Goal: Task Accomplishment & Management: Manage account settings

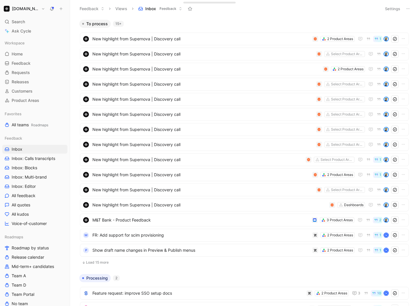
scroll to position [40, 0]
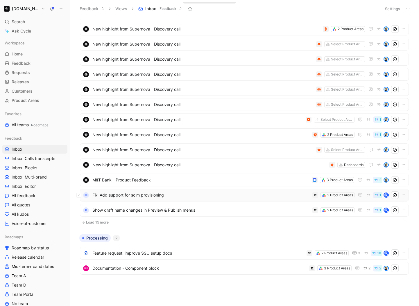
click at [180, 195] on span "FR: Add support for scim provisioning" at bounding box center [200, 195] width 217 height 7
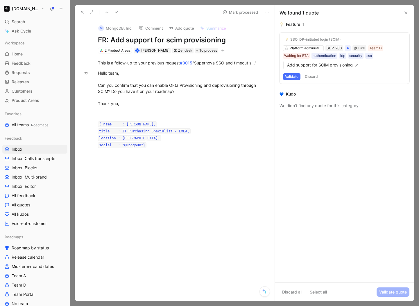
click at [292, 77] on button "Validate" at bounding box center [291, 76] width 17 height 7
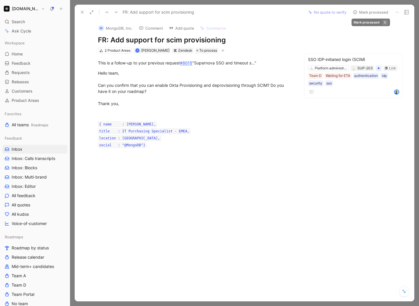
click at [375, 11] on button "Mark processed" at bounding box center [370, 12] width 41 height 8
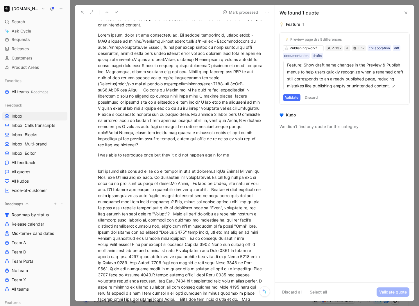
scroll to position [39, 0]
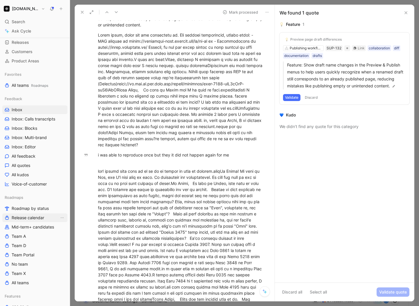
click at [30, 218] on span "Release calendar" at bounding box center [28, 218] width 33 height 6
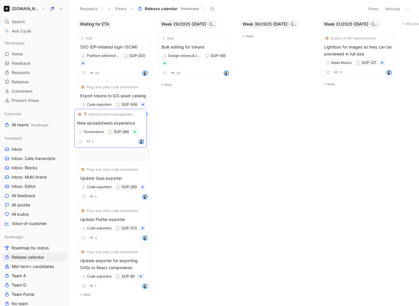
drag, startPoint x: 198, startPoint y: 46, endPoint x: 113, endPoint y: 122, distance: 114.1
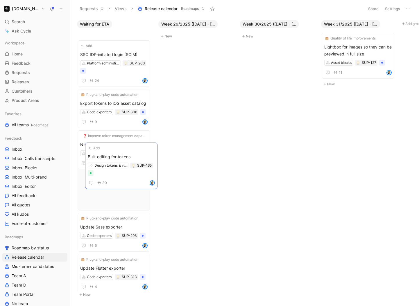
drag, startPoint x: 196, startPoint y: 43, endPoint x: 122, endPoint y: 153, distance: 132.5
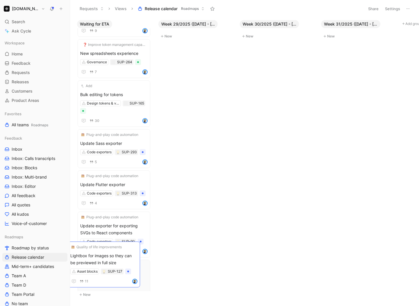
scroll to position [103, 0]
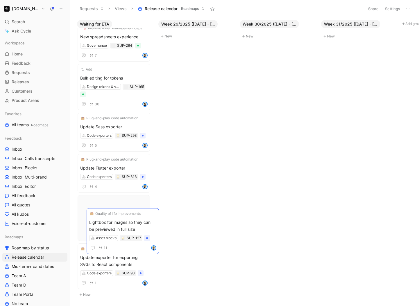
drag, startPoint x: 365, startPoint y: 52, endPoint x: 130, endPoint y: 227, distance: 293.1
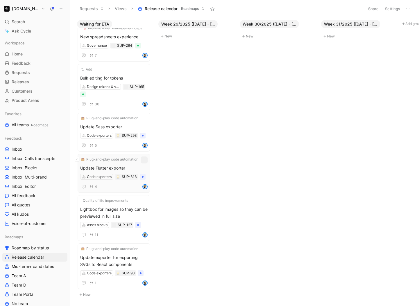
click at [143, 158] on icon "button" at bounding box center [144, 160] width 5 height 5
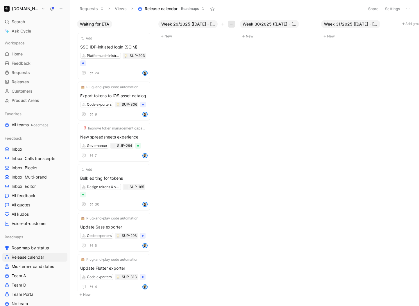
click at [230, 26] on icon "button" at bounding box center [231, 24] width 5 height 5
click at [215, 44] on div "Hide" at bounding box center [218, 45] width 27 height 7
click at [231, 24] on icon "button" at bounding box center [231, 24] width 5 height 5
click at [216, 46] on div "Hide" at bounding box center [218, 45] width 27 height 7
click at [185, 26] on span "Week 31/2025 ([DATE] - [DATE])" at bounding box center [187, 24] width 53 height 6
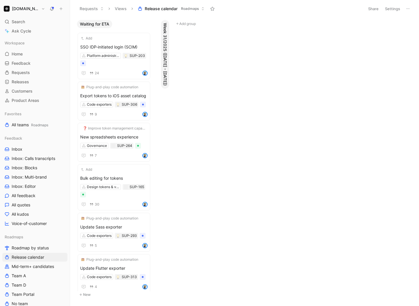
click at [163, 53] on span "Week 31/2025 ([DATE] - [DATE])" at bounding box center [165, 54] width 6 height 63
click at [182, 21] on span "Week 31/2025 ([DATE] - [DATE])" at bounding box center [187, 24] width 53 height 6
click at [237, 21] on button "Add group" at bounding box center [276, 23] width 78 height 7
click at [165, 43] on span "Week 31/2025 ([DATE] - [DATE])" at bounding box center [165, 54] width 6 height 63
click at [213, 26] on span "Week 31/2025 ([DATE] - [DATE])" at bounding box center [187, 24] width 53 height 6
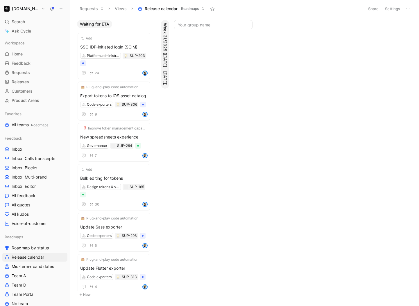
click at [162, 37] on span "Week 31/2025 ([DATE] - [DATE])" at bounding box center [165, 54] width 6 height 63
click at [232, 24] on icon "button" at bounding box center [231, 24] width 5 height 5
click at [211, 36] on span "Rename" at bounding box center [212, 36] width 15 height 5
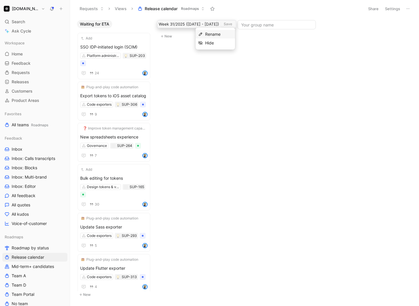
scroll to position [0, 1]
click at [249, 24] on button "Add group" at bounding box center [276, 23] width 78 height 7
type input "Week 36/2025 (September 1 - September 7)"
click at [262, 24] on span "Week 36/2025 (September 1 - September 7)" at bounding box center [268, 24] width 53 height 6
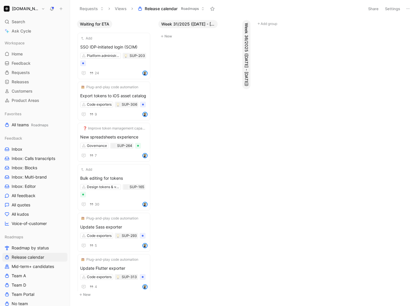
click at [243, 47] on span "Week 36/2025 (September 1 - September 7)" at bounding box center [246, 54] width 6 height 63
click at [310, 23] on icon "button" at bounding box center [312, 24] width 5 height 5
click at [302, 34] on div "Rename" at bounding box center [299, 36] width 27 height 7
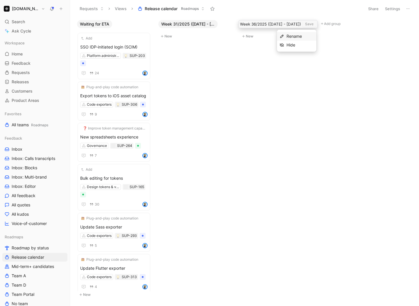
scroll to position [0, 20]
click at [295, 22] on input "Week 36/2025 (September 1 - September 7)" at bounding box center [270, 24] width 61 height 7
click at [282, 24] on input "Week 36/2025 (September 1 - Sep 7)" at bounding box center [270, 24] width 61 height 7
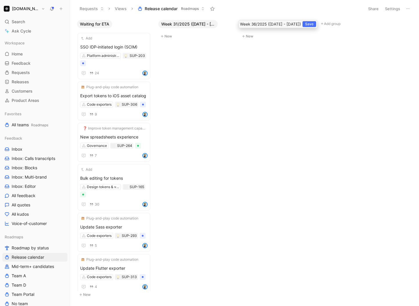
type input "Week 36/2025 ([DATE] - [DATE])"
click at [325, 23] on button "Add group" at bounding box center [358, 23] width 78 height 7
type input "Week 37/2025 ([DATE] - [DATE])"
click at [363, 24] on span "Week 37/2025 ([DATE] - [DATE])" at bounding box center [350, 24] width 53 height 6
click at [364, 43] on div "Waiting for ETA Add SSO IDP-initiated login (SCIM) Platform administration SUP-…" at bounding box center [244, 161] width 349 height 289
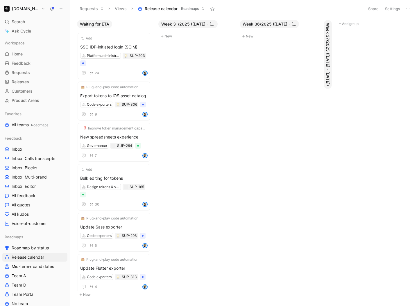
click at [268, 24] on span "Week 36/2025 ([DATE] - [DATE])" at bounding box center [268, 24] width 53 height 6
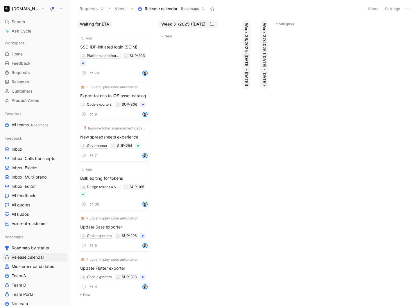
drag, startPoint x: 185, startPoint y: 24, endPoint x: 189, endPoint y: 30, distance: 7.8
click at [185, 24] on span "Week 31/2025 ([DATE] - [DATE])" at bounding box center [187, 24] width 53 height 6
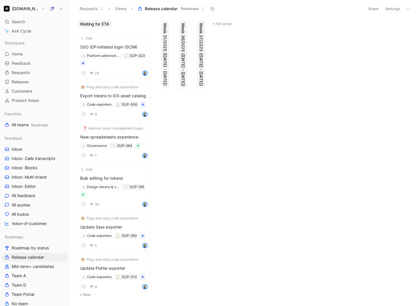
click at [220, 26] on button "Add group" at bounding box center [249, 23] width 78 height 7
type input "Week 38/2025 ([DATE] - [DATE])"
click at [227, 77] on body "Supernova.io Search ⌘ K Ask Cycle Workspace Home G then H Feedback G then F Req…" at bounding box center [209, 153] width 419 height 306
click at [242, 25] on span "Week 38/2025 ([DATE] - [DATE])" at bounding box center [241, 24] width 53 height 6
click at [247, 25] on button "Add group" at bounding box center [267, 23] width 78 height 7
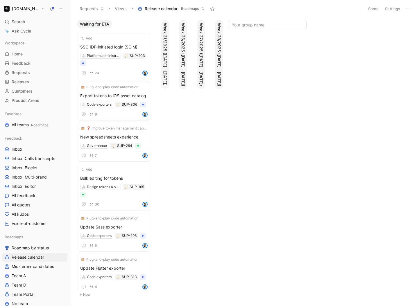
click at [237, 25] on input at bounding box center [267, 24] width 78 height 9
type input "Week 39/2025 ([DATE] - [DATE])"
click at [245, 23] on button "Add group" at bounding box center [267, 23] width 78 height 7
type input "Week 40/2025 ([DATE] - [DATE])"
click at [243, 24] on button "Add group" at bounding box center [267, 23] width 78 height 7
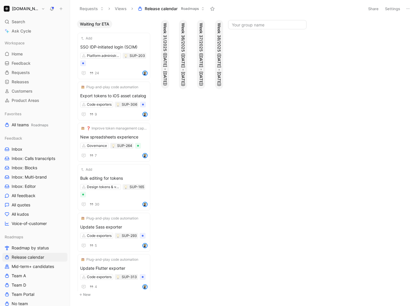
type input "Week 41/2025 ([DATE] - [DATE])"
click at [249, 27] on button "Add group" at bounding box center [267, 23] width 78 height 7
type input "Week 42/2025 ([DATE] - [DATE])"
click at [257, 22] on span "Week 39/2025 (Sep 22 - Sep 28)" at bounding box center [259, 24] width 53 height 6
click at [273, 23] on span "Week 40/2025 ([DATE] - [DATE])" at bounding box center [277, 24] width 53 height 6
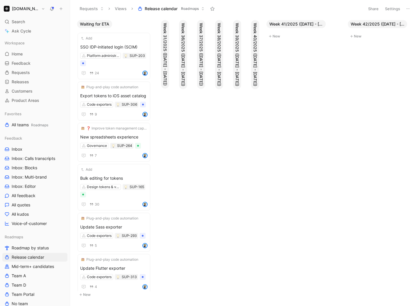
click at [296, 24] on span "Week 41/2025 ([DATE] - [DATE])" at bounding box center [295, 24] width 53 height 6
click at [294, 23] on span "Week 42/2025 ([DATE] - [DATE])" at bounding box center [313, 24] width 53 height 6
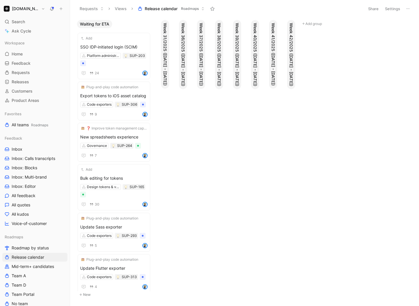
click at [310, 24] on button "Add group" at bounding box center [339, 23] width 78 height 7
type input "Week 43/2025 ([DATE] - [DATE])"
click at [312, 55] on div "Waiting for ETA Add SSO IDP-initiated login (SCIM) Platform administration SUP-…" at bounding box center [244, 161] width 349 height 289
click at [314, 23] on button "Add group" at bounding box center [339, 23] width 78 height 7
type input "Week 44/2025 ([DATE] - [DATE])"
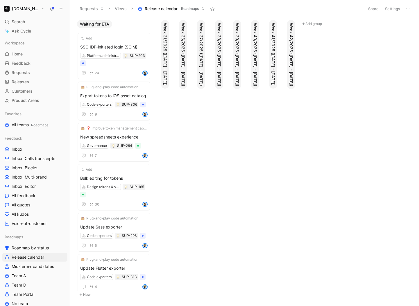
click at [345, 36] on body "Supernova.io Search ⌘ K Ask Cycle Workspace Home G then H Feedback G then F Req…" at bounding box center [209, 153] width 419 height 306
click at [334, 22] on span "Week 43/2025 ([DATE] - [DATE])" at bounding box center [331, 24] width 53 height 6
click at [334, 27] on icon at bounding box center [333, 26] width 5 height 5
click at [347, 23] on span "Week 44/2025 ([DATE] - [DATE])" at bounding box center [349, 24] width 53 height 6
click at [351, 24] on button "Add group" at bounding box center [375, 23] width 78 height 7
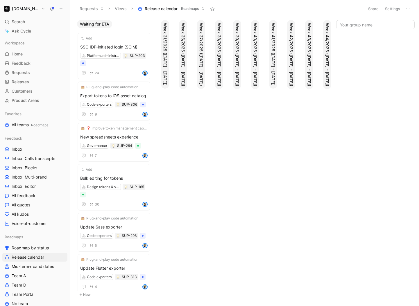
type input "Week 45/2025 ([DATE] - [DATE])"
click at [292, 145] on div "Week 42/2025 ([DATE] - [DATE])" at bounding box center [291, 159] width 13 height 284
click at [333, 35] on button "Load more" at bounding box center [333, 28] width 25 height 17
click at [354, 22] on button "Add group" at bounding box center [375, 23] width 78 height 7
type input "Week 46/2025 ([DATE] - [DATE])"
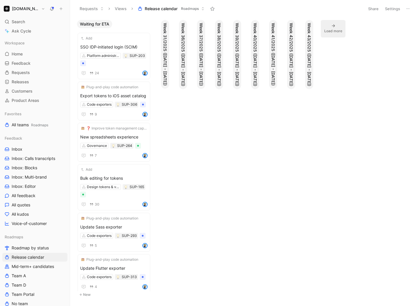
click at [317, 113] on div "Week 43/2025 ([DATE] - [DATE])" at bounding box center [309, 159] width 18 height 284
click at [334, 32] on div "Load more" at bounding box center [333, 31] width 18 height 6
click at [346, 23] on button "Add group" at bounding box center [375, 23] width 78 height 7
type input "Week 46/2025 ([DATE] - [DATE])"
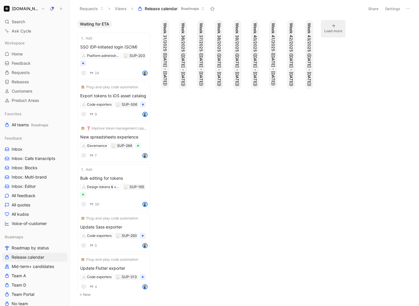
scroll to position [0, 0]
click at [295, 127] on div "Week 42/2025 ([DATE] - [DATE])" at bounding box center [291, 159] width 13 height 284
click at [341, 17] on div "Waiting for ETA Add SSO IDP-initiated login (SCIM) Platform administration SUP-…" at bounding box center [244, 161] width 349 height 289
click at [336, 29] on div "Load more" at bounding box center [333, 31] width 18 height 6
click at [361, 22] on span "Week 45/2025 ([DATE] - [DATE])" at bounding box center [367, 24] width 53 height 6
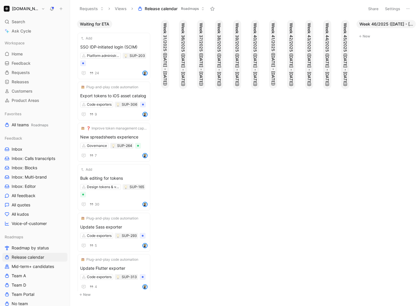
click at [375, 25] on span "Week 46/2025 ([DATE] - [DATE])" at bounding box center [385, 24] width 53 height 6
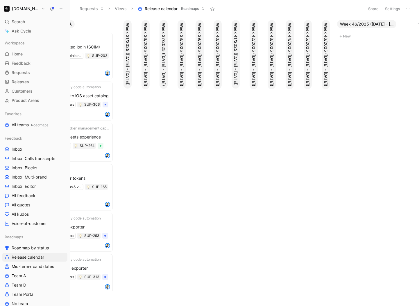
scroll to position [0, 118]
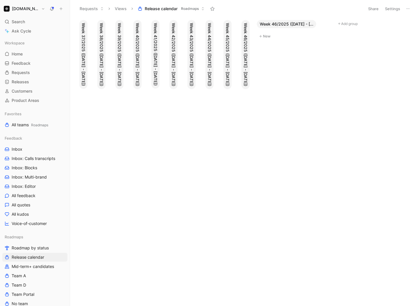
click at [287, 25] on span "Week 46/2025 ([DATE] - [DATE])" at bounding box center [286, 24] width 53 height 6
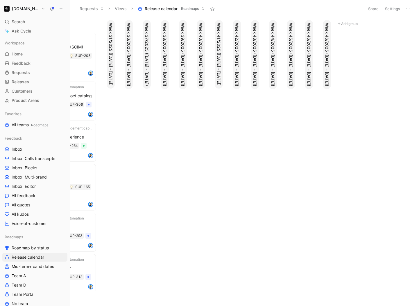
click at [330, 51] on button "Week 46/2025 ([DATE] - [DATE])" at bounding box center [327, 54] width 8 height 69
click at [393, 23] on icon "button" at bounding box center [393, 24] width 5 height 5
click at [369, 36] on span "Rename" at bounding box center [374, 36] width 15 height 5
type input "Week 47/2025 ([DATE] - [DATE])"
drag, startPoint x: 353, startPoint y: 25, endPoint x: 353, endPoint y: 43, distance: 18.0
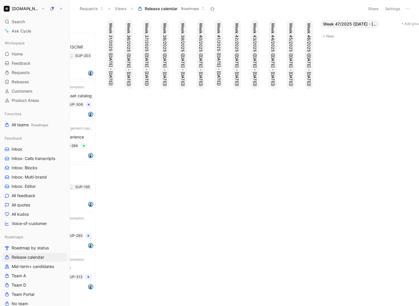
click at [353, 25] on span "Week 47/2025 ([DATE] - [DATE])" at bounding box center [349, 24] width 53 height 6
click at [204, 117] on div "Week 40/2025 ([DATE] - [DATE])" at bounding box center [200, 159] width 13 height 284
click at [217, 164] on div "Week 41/2025 ([DATE] - [DATE])" at bounding box center [218, 159] width 13 height 284
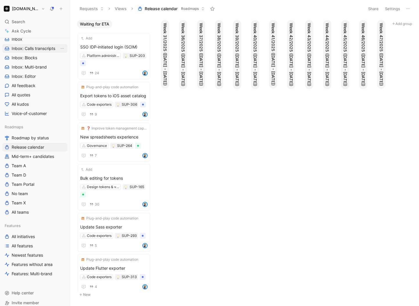
scroll to position [116, 0]
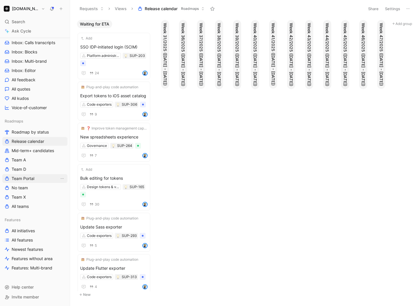
click at [23, 178] on span "Team Portal" at bounding box center [23, 179] width 23 height 6
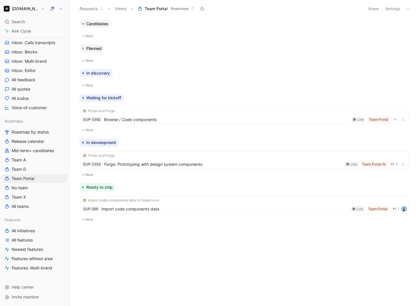
click at [150, 237] on div "Candidates New Planned New In discovery New Waiting for kickoff Portal and Forg…" at bounding box center [243, 135] width 341 height 233
click at [39, 171] on link "Team D" at bounding box center [34, 169] width 65 height 9
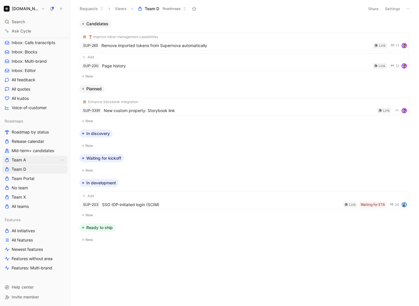
click at [25, 162] on span "Team A" at bounding box center [19, 160] width 14 height 6
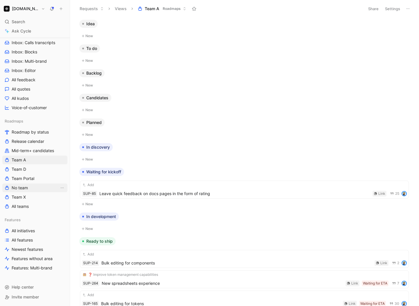
click at [35, 186] on link "No team" at bounding box center [34, 187] width 65 height 9
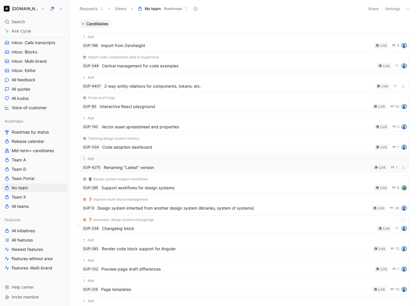
scroll to position [323, 0]
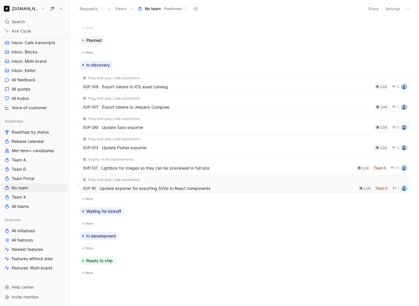
click at [401, 181] on icon "button" at bounding box center [403, 180] width 5 height 5
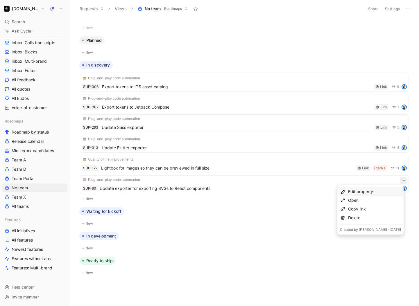
click at [366, 191] on div "Edit property" at bounding box center [374, 191] width 53 height 7
click at [345, 221] on span "Release calendar" at bounding box center [348, 221] width 33 height 5
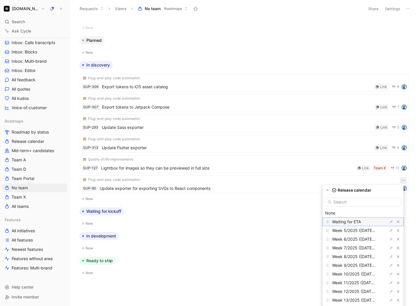
click at [357, 222] on span "Waiting for ETA" at bounding box center [346, 221] width 29 height 5
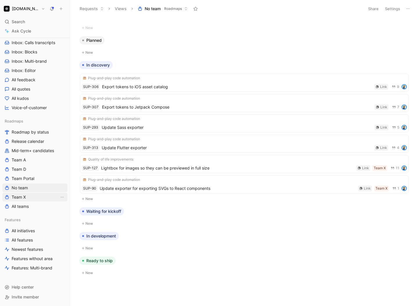
click at [34, 198] on link "Team X" at bounding box center [34, 197] width 65 height 9
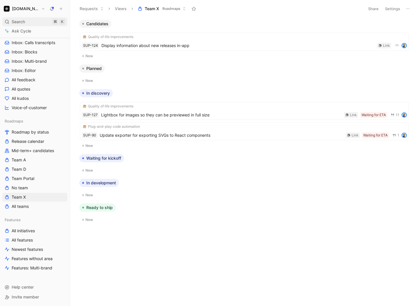
click at [35, 20] on div "Search ⌘ K" at bounding box center [34, 21] width 65 height 9
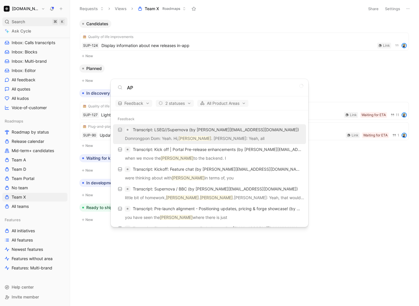
type input "A"
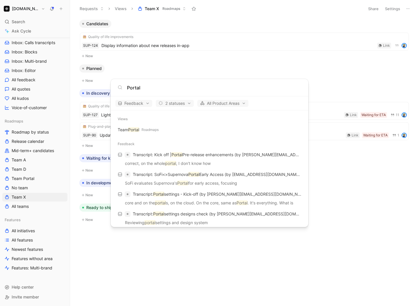
type input "Portal"
click at [175, 253] on body "[DOMAIN_NAME] Search ⌘ K Ask Cycle Workspace Home G then H Feedback G then F Re…" at bounding box center [209, 153] width 419 height 306
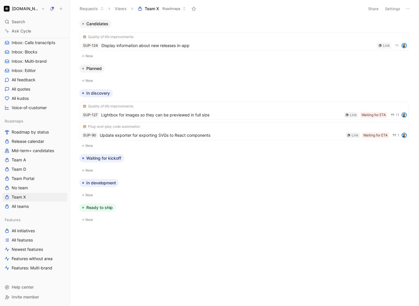
click at [142, 262] on div "Candidates Quality of life improvements SUP-124 Display information about new r…" at bounding box center [244, 163] width 340 height 286
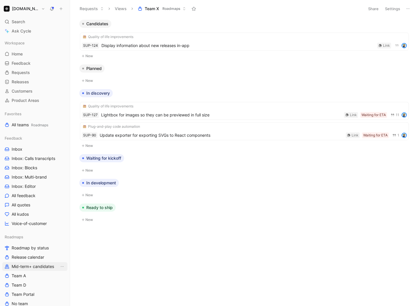
click at [37, 265] on span "Mid-term+ candidates" at bounding box center [33, 267] width 42 height 6
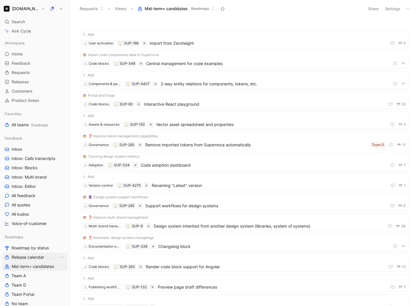
click at [39, 257] on span "Release calendar" at bounding box center [28, 257] width 33 height 6
